Goal: Information Seeking & Learning: Understand process/instructions

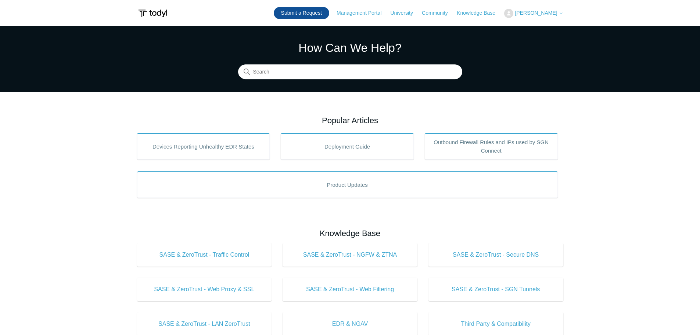
click at [329, 16] on link "Submit a Request" at bounding box center [301, 13] width 55 height 12
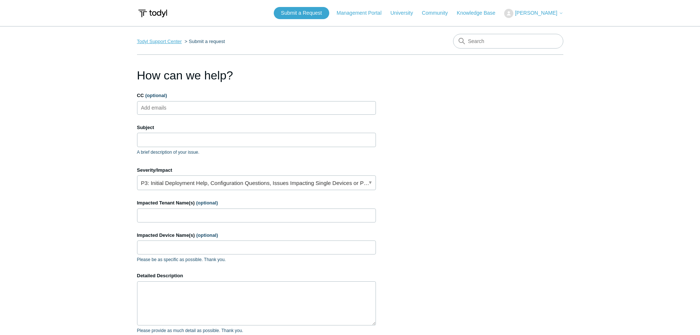
click at [175, 43] on link "Todyl Support Center" at bounding box center [159, 42] width 45 height 6
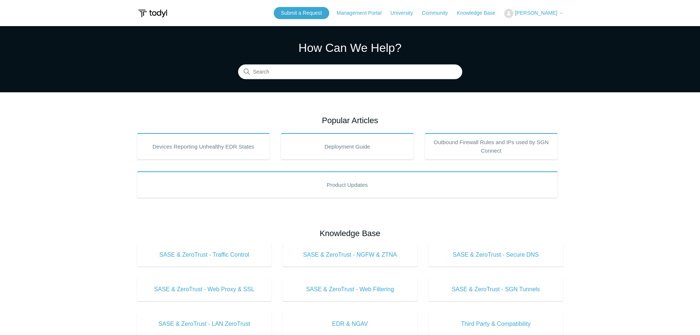
click at [537, 14] on span "[PERSON_NAME]" at bounding box center [536, 13] width 42 height 6
click at [546, 25] on link "My Support Requests" at bounding box center [540, 28] width 72 height 13
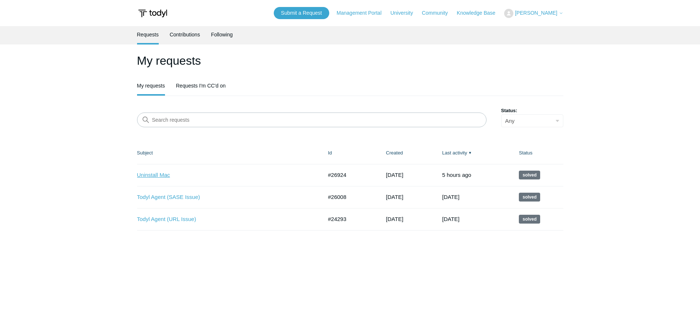
click at [162, 173] on link "Uninstall Mac" at bounding box center [224, 175] width 175 height 8
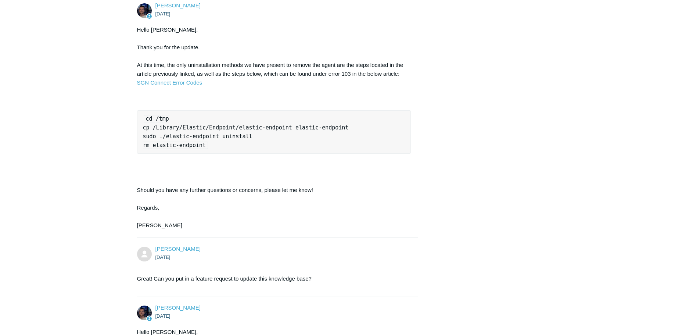
scroll to position [441, 0]
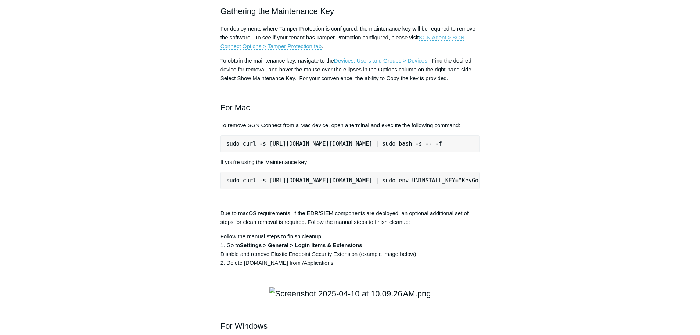
scroll to position [918, 0]
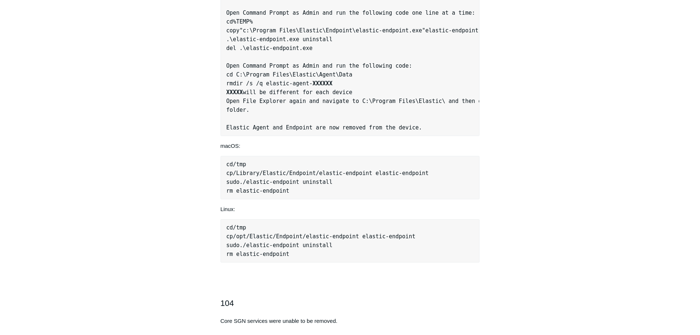
scroll to position [918, 0]
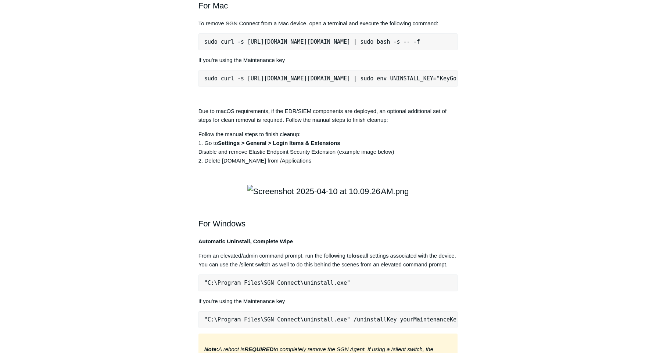
scroll to position [1019, 0]
click at [378, 50] on pre "sudo curl -s [URL][DOMAIN_NAME][DOMAIN_NAME] | sudo bash -s -- -f" at bounding box center [327, 41] width 259 height 17
click at [359, 50] on pre "sudo curl -s [URL][DOMAIN_NAME][DOMAIN_NAME] | sudo bash -s -- -f" at bounding box center [327, 41] width 259 height 17
drag, startPoint x: 204, startPoint y: 148, endPoint x: 451, endPoint y: 148, distance: 247.3
click at [451, 50] on pre "sudo curl -s [URL][DOMAIN_NAME][DOMAIN_NAME] | sudo bash -s -- -f" at bounding box center [327, 41] width 259 height 17
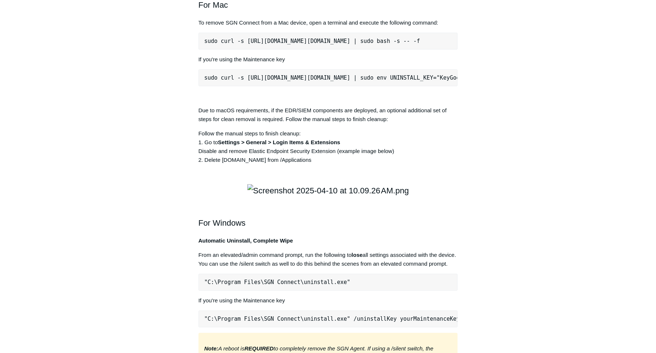
click at [130, 43] on aside "Articles in this section Installation Procedure for macOS 15 (Sequoia) Check to…" at bounding box center [151, 75] width 72 height 2057
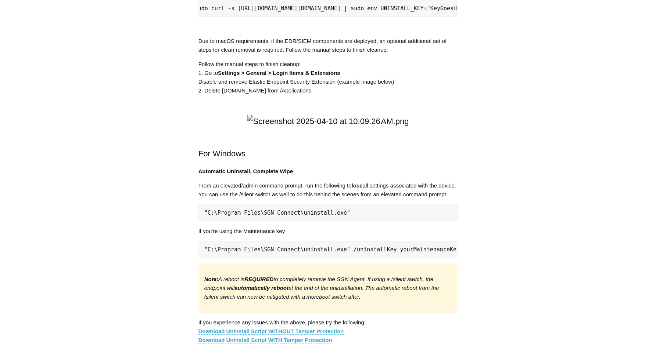
scroll to position [0, 0]
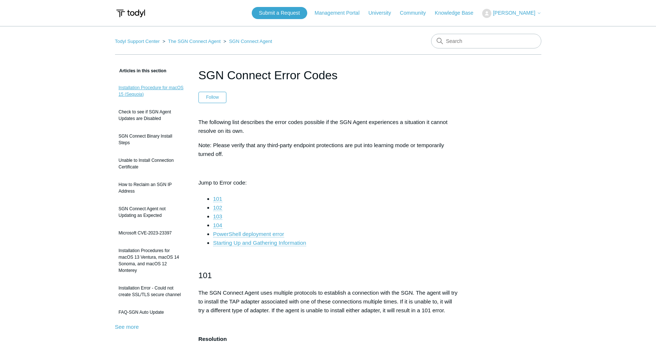
click at [139, 93] on link "Installation Procedure for macOS 15 (Sequoia)" at bounding box center [151, 91] width 72 height 21
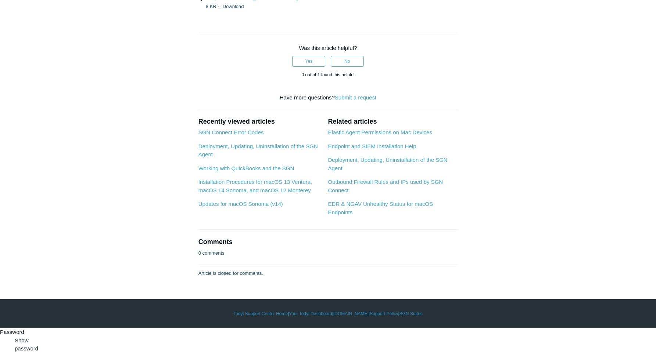
scroll to position [2065, 0]
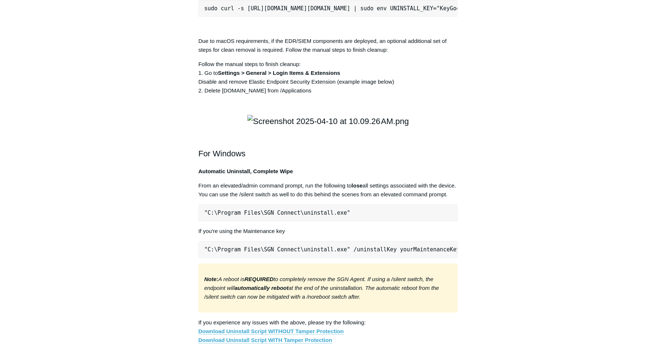
scroll to position [1089, 0]
drag, startPoint x: 203, startPoint y: 78, endPoint x: 426, endPoint y: 82, distance: 222.7
drag, startPoint x: 364, startPoint y: 98, endPoint x: 358, endPoint y: 105, distance: 8.6
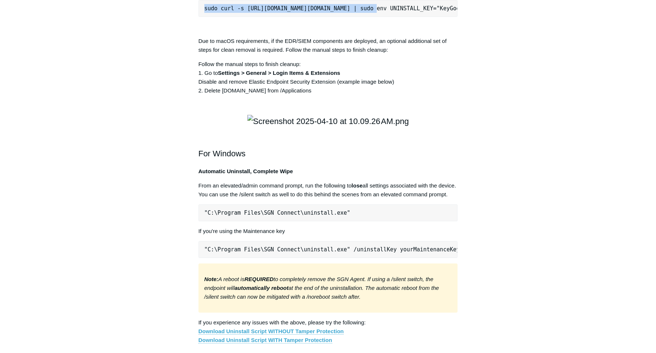
click at [354, 17] on pre "sudo curl -s [URL][DOMAIN_NAME][DOMAIN_NAME] | sudo env UNINSTALL_KEY="KeyGoesH…" at bounding box center [327, 8] width 259 height 17
click at [354, 17] on pre "sudo curl -s https://portal.todyl.com/tools/MacUninstall.sh | sudo env UNINSTAL…" at bounding box center [327, 8] width 259 height 17
click at [350, 17] on pre "sudo curl -s https://portal.todyl.com/tools/MacUninstall.sh | sudo env UNINSTAL…" at bounding box center [327, 8] width 259 height 17
